Goal: Information Seeking & Learning: Learn about a topic

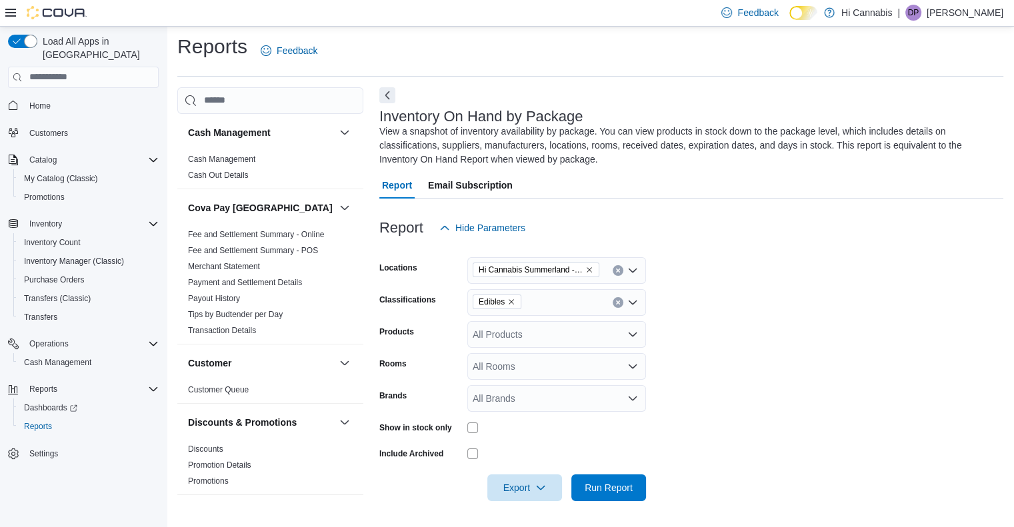
scroll to position [400, 0]
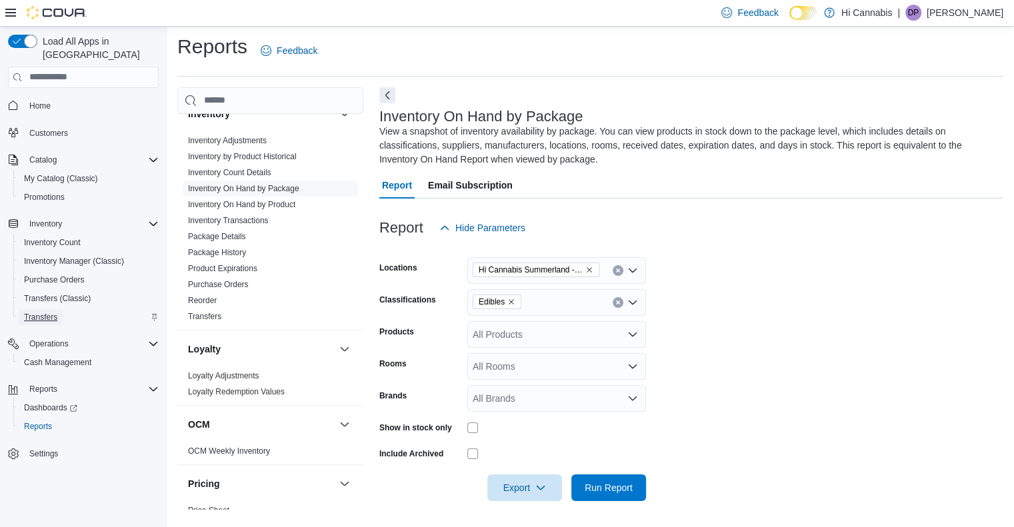
click at [48, 312] on span "Transfers" at bounding box center [40, 317] width 33 height 11
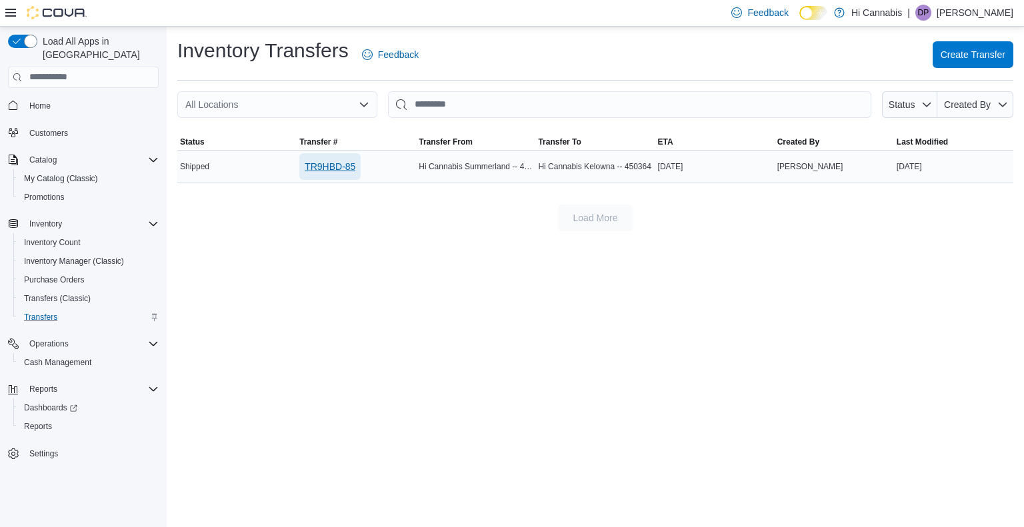
click at [317, 165] on span "TR9HBD-85" at bounding box center [330, 166] width 51 height 13
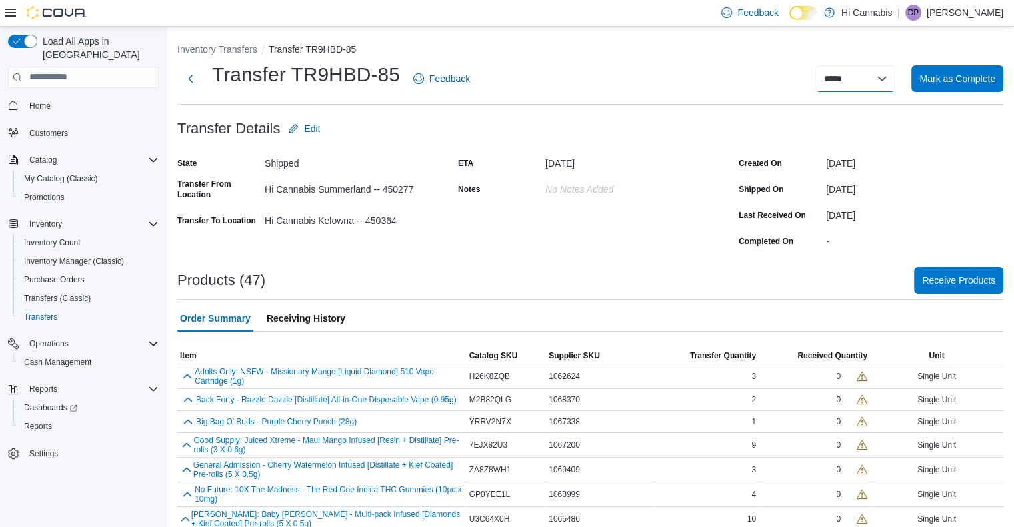
click at [887, 77] on select "**********" at bounding box center [855, 78] width 80 height 27
select select "**********"
click at [825, 65] on select "**********" at bounding box center [855, 78] width 80 height 27
select select
click at [47, 421] on span "Reports" at bounding box center [38, 426] width 28 height 11
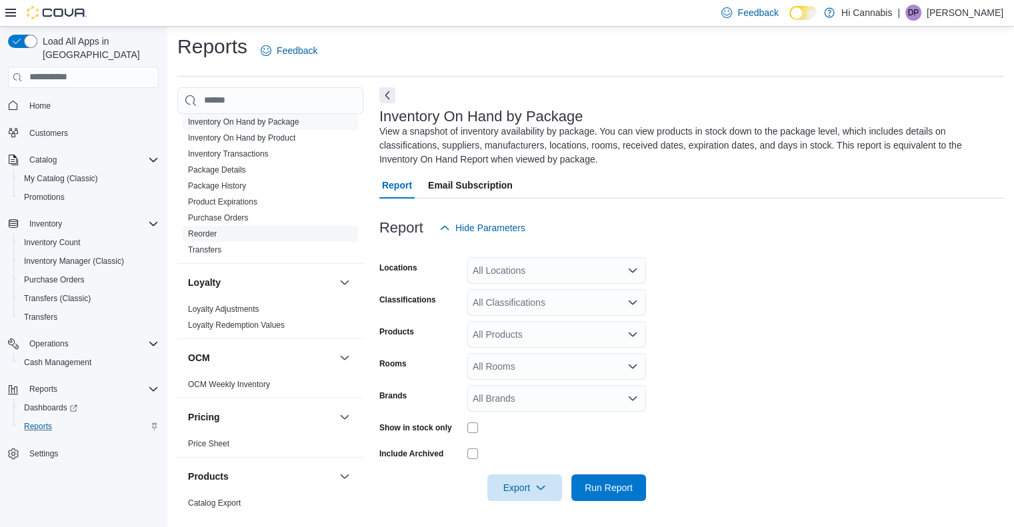
scroll to position [333, 0]
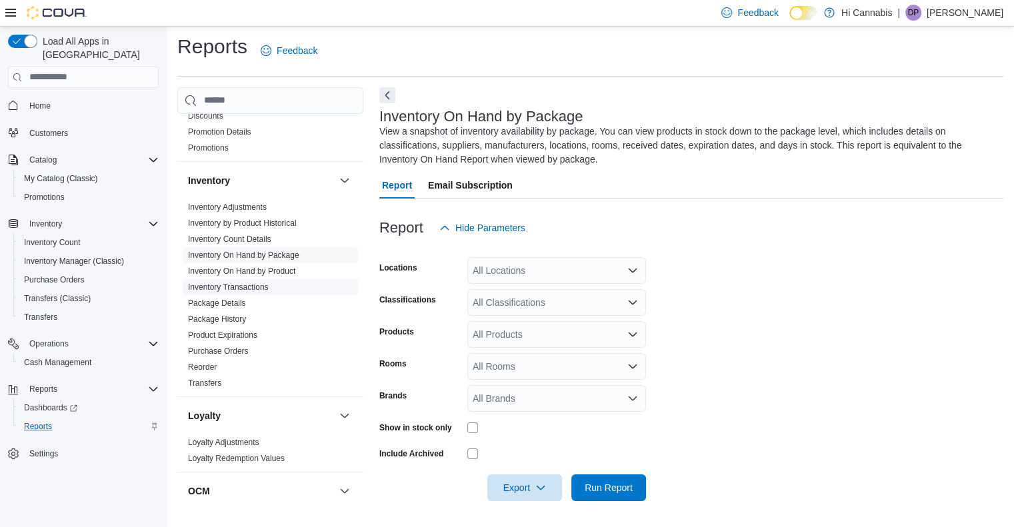
click at [248, 290] on link "Inventory Transactions" at bounding box center [228, 287] width 81 height 9
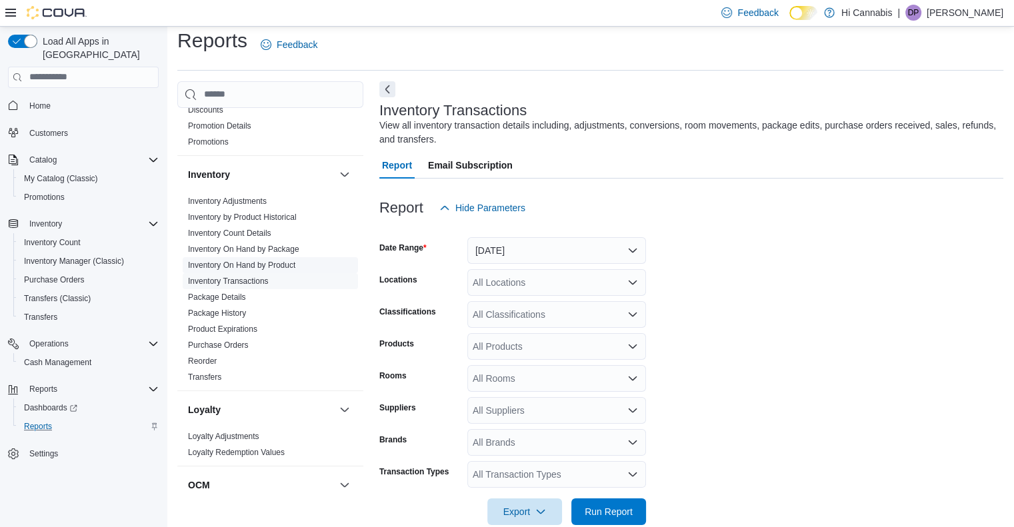
scroll to position [34, 0]
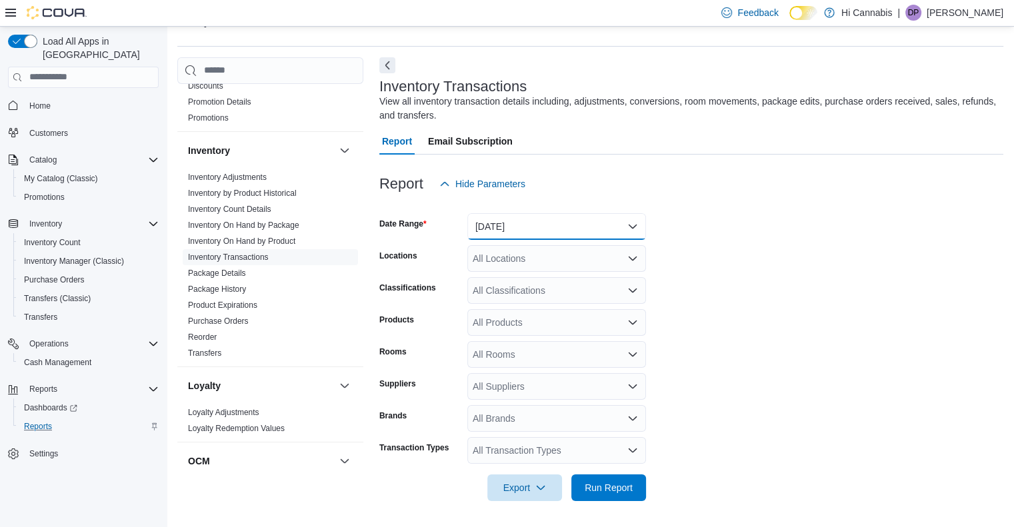
click at [592, 223] on button "Yesterday" at bounding box center [556, 226] width 179 height 27
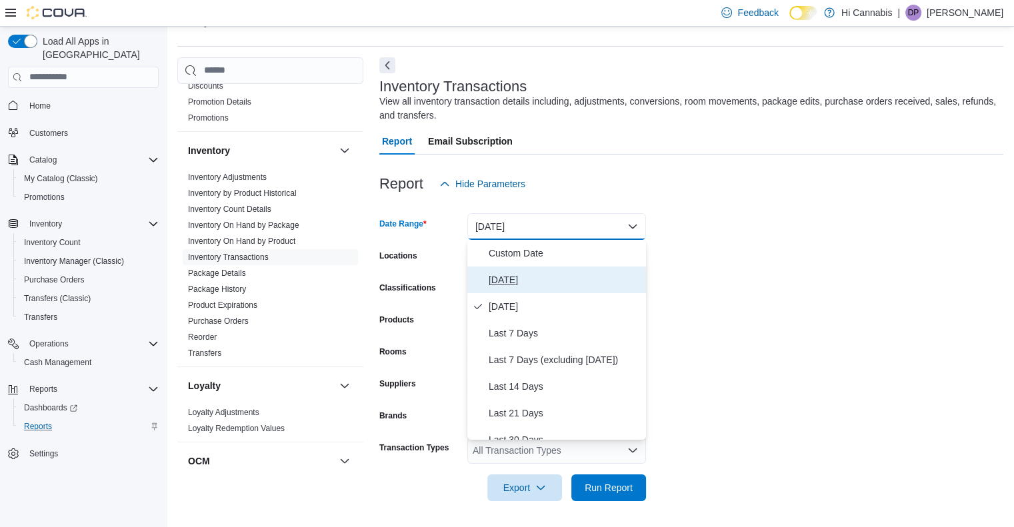
click at [518, 279] on span "Today" at bounding box center [565, 280] width 152 height 16
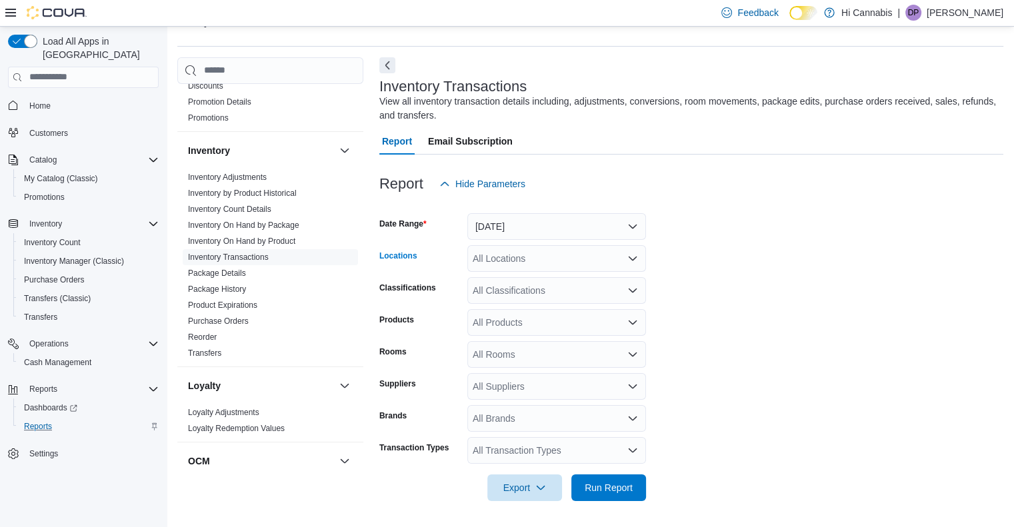
click at [635, 253] on icon "Open list of options" at bounding box center [632, 258] width 11 height 11
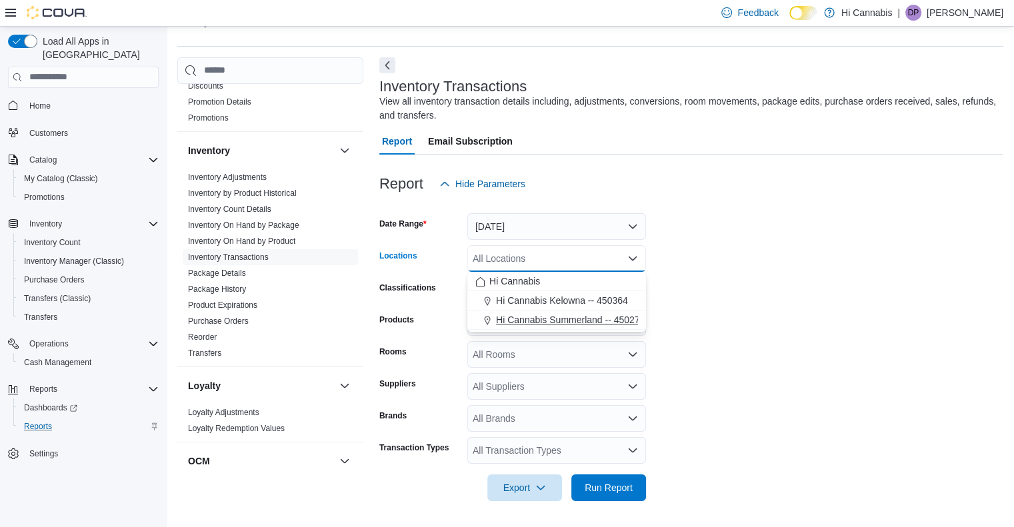
click at [587, 321] on span "Hi Cannabis Summerland -- 450277" at bounding box center [570, 319] width 149 height 13
click at [799, 301] on form "Date Range Today Locations Hi Cannabis Summerland -- 450277 Combo box. Selected…" at bounding box center [691, 349] width 624 height 304
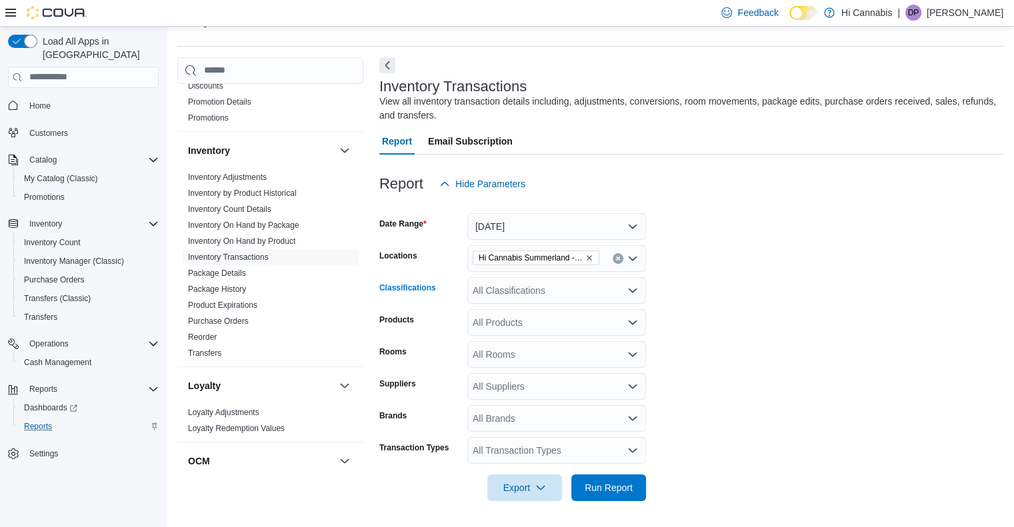
click at [584, 282] on div "All Classifications" at bounding box center [556, 290] width 179 height 27
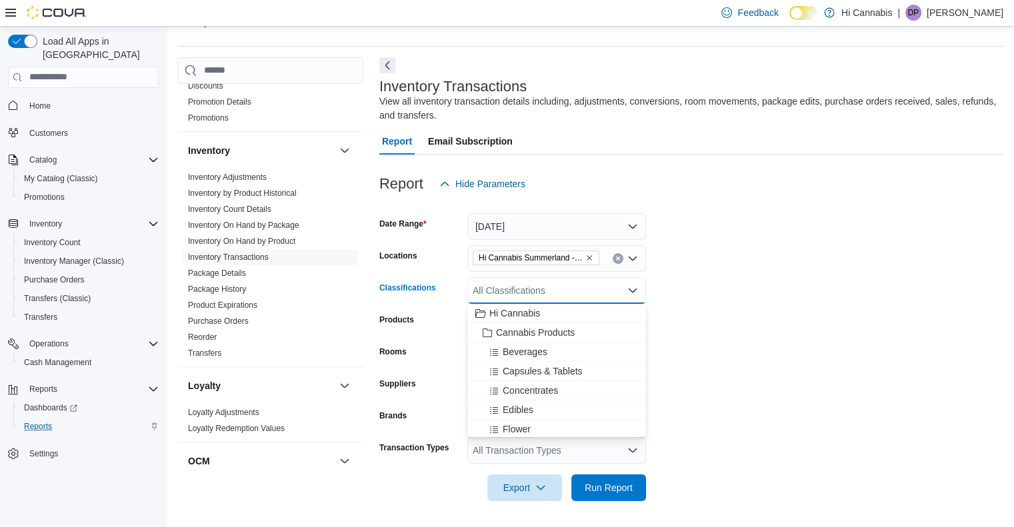
click at [607, 286] on div "All Classifications" at bounding box center [556, 290] width 179 height 27
click at [717, 274] on form "Date Range Today Locations Hi Cannabis Summerland -- 450277 Classifications All…" at bounding box center [691, 349] width 624 height 304
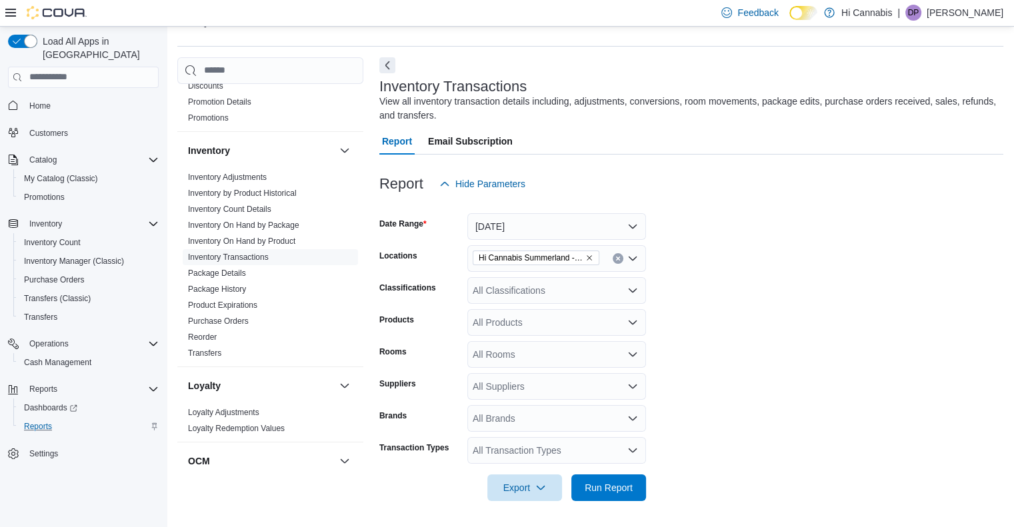
click at [579, 451] on div "All Transaction Types" at bounding box center [556, 450] width 179 height 27
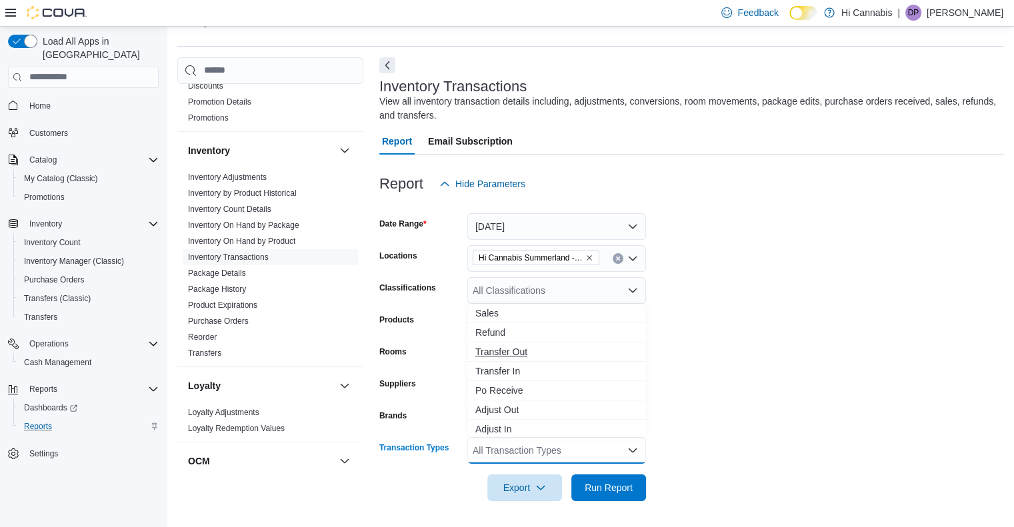
click at [527, 350] on span "Transfer Out" at bounding box center [556, 351] width 163 height 13
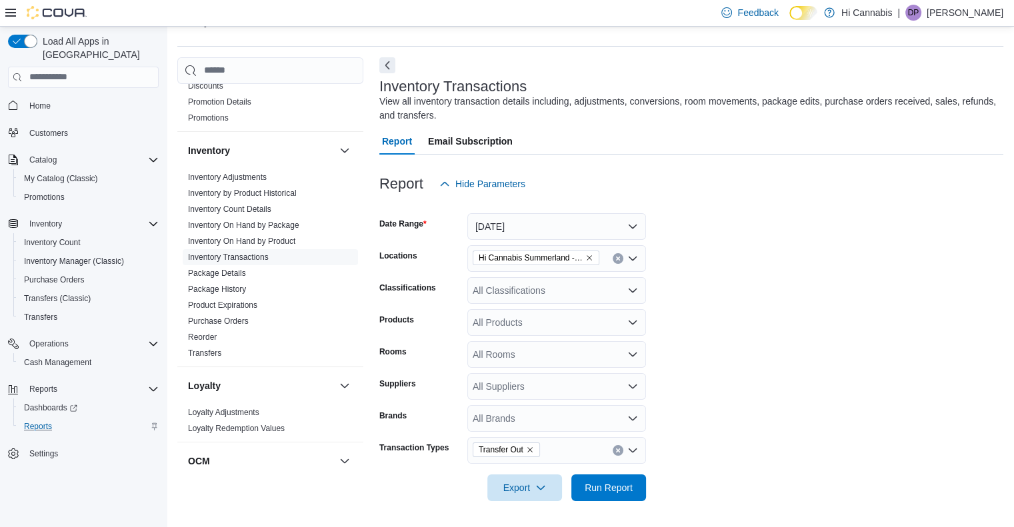
click at [726, 329] on form "Date Range Today Locations Hi Cannabis Summerland -- 450277 Classifications All…" at bounding box center [691, 349] width 624 height 304
click at [538, 484] on icon "button" at bounding box center [540, 487] width 11 height 11
click at [541, 408] on span "Export to Excel" at bounding box center [527, 406] width 60 height 11
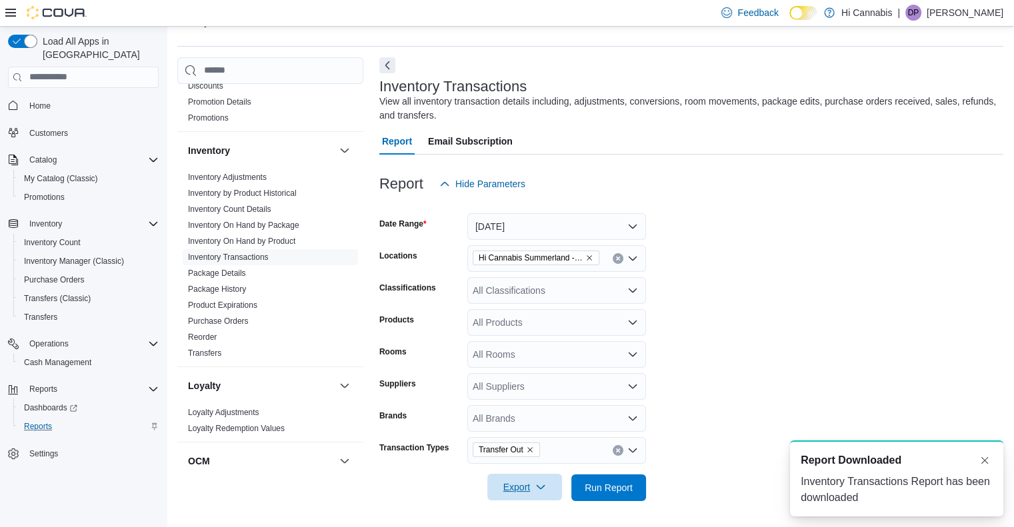
scroll to position [0, 0]
